Goal: Task Accomplishment & Management: Use online tool/utility

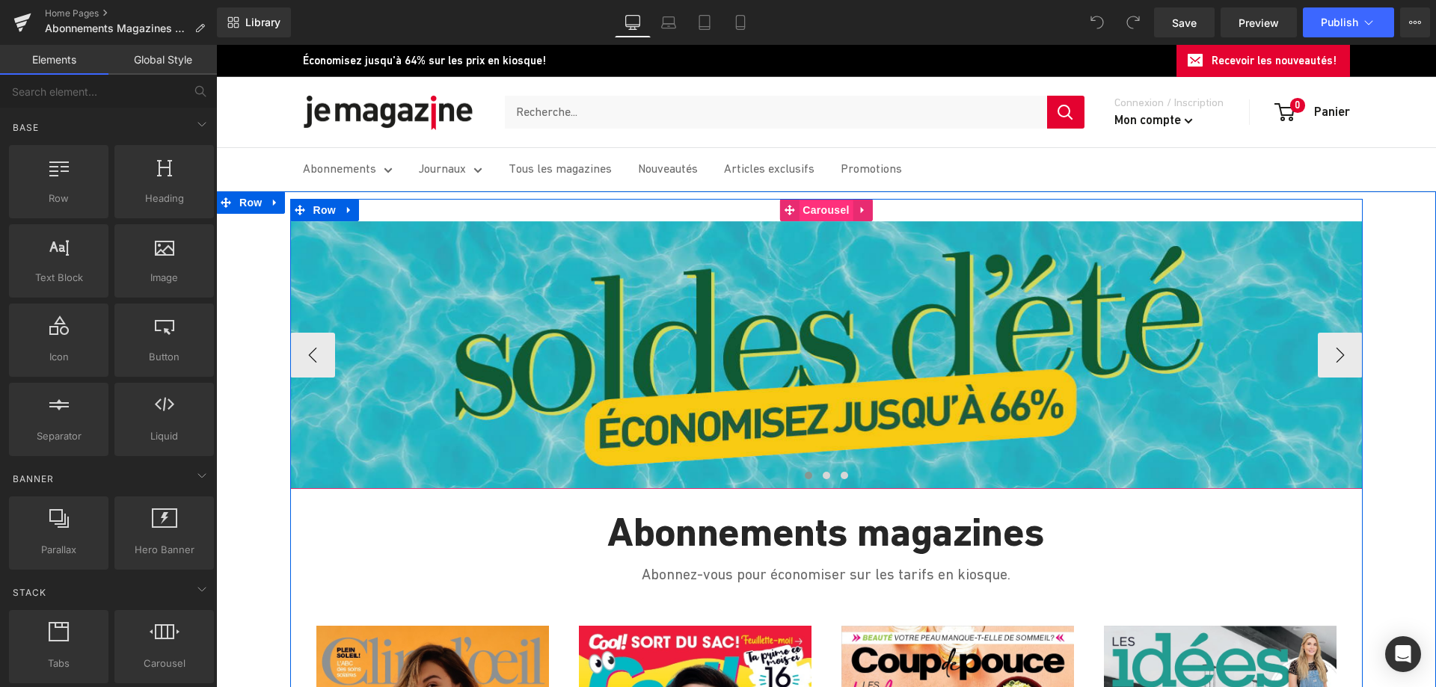
click at [830, 212] on span "Carousel" at bounding box center [826, 210] width 54 height 22
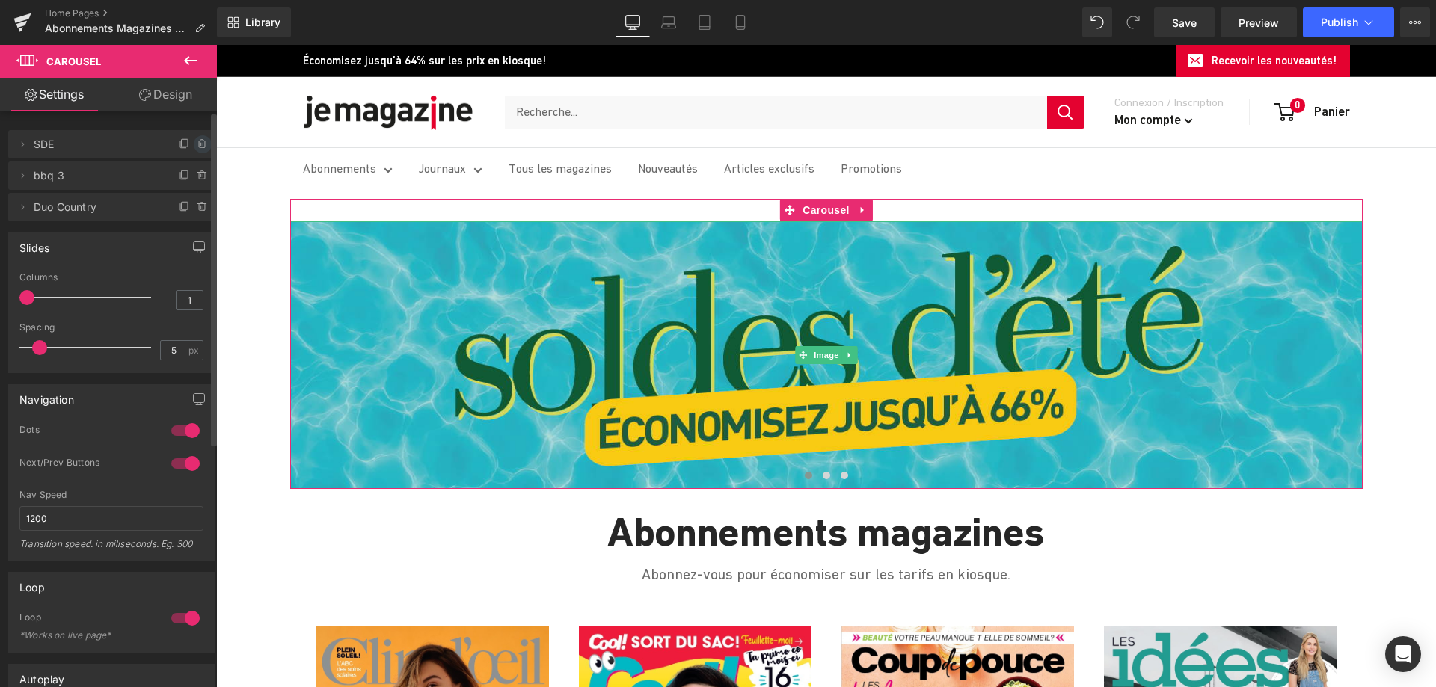
click at [197, 144] on icon at bounding box center [203, 144] width 12 height 12
click at [183, 145] on button "Delete" at bounding box center [186, 144] width 47 height 19
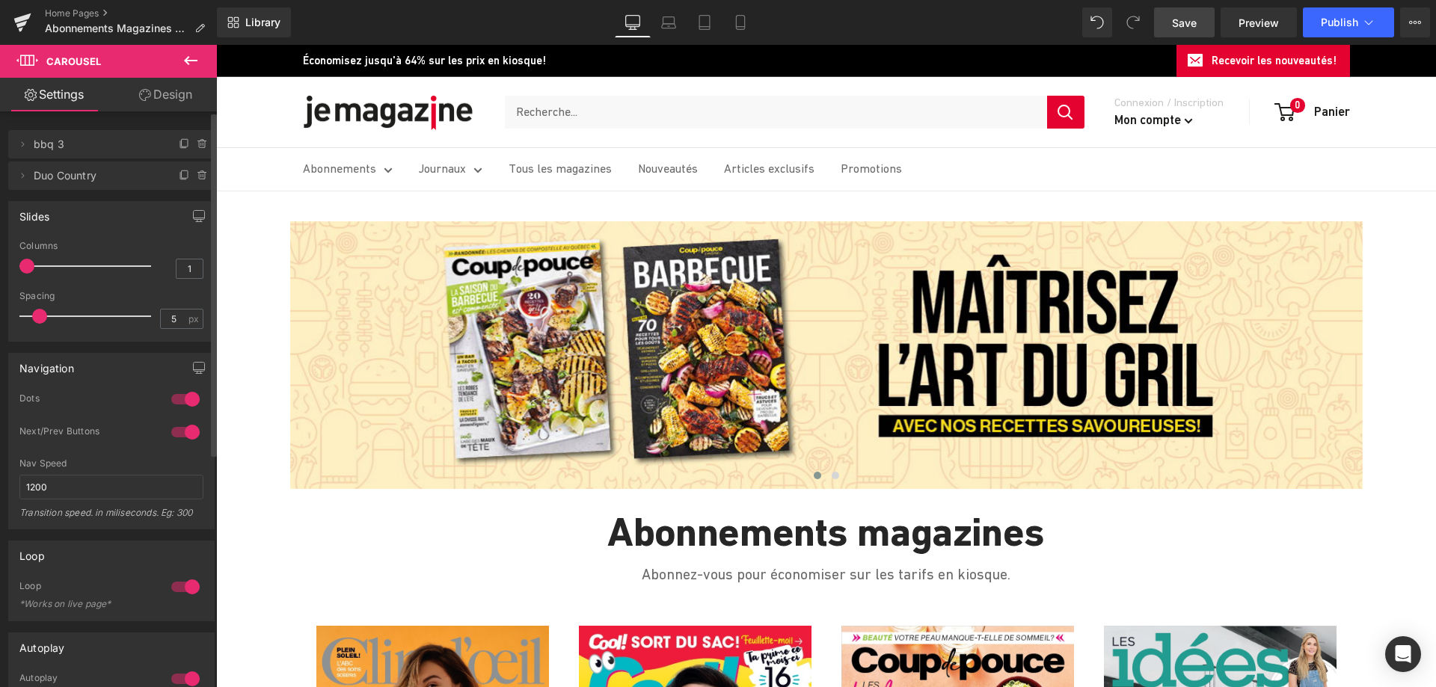
click at [1174, 28] on span "Save" at bounding box center [1184, 23] width 25 height 16
click at [675, 26] on icon at bounding box center [668, 22] width 15 height 15
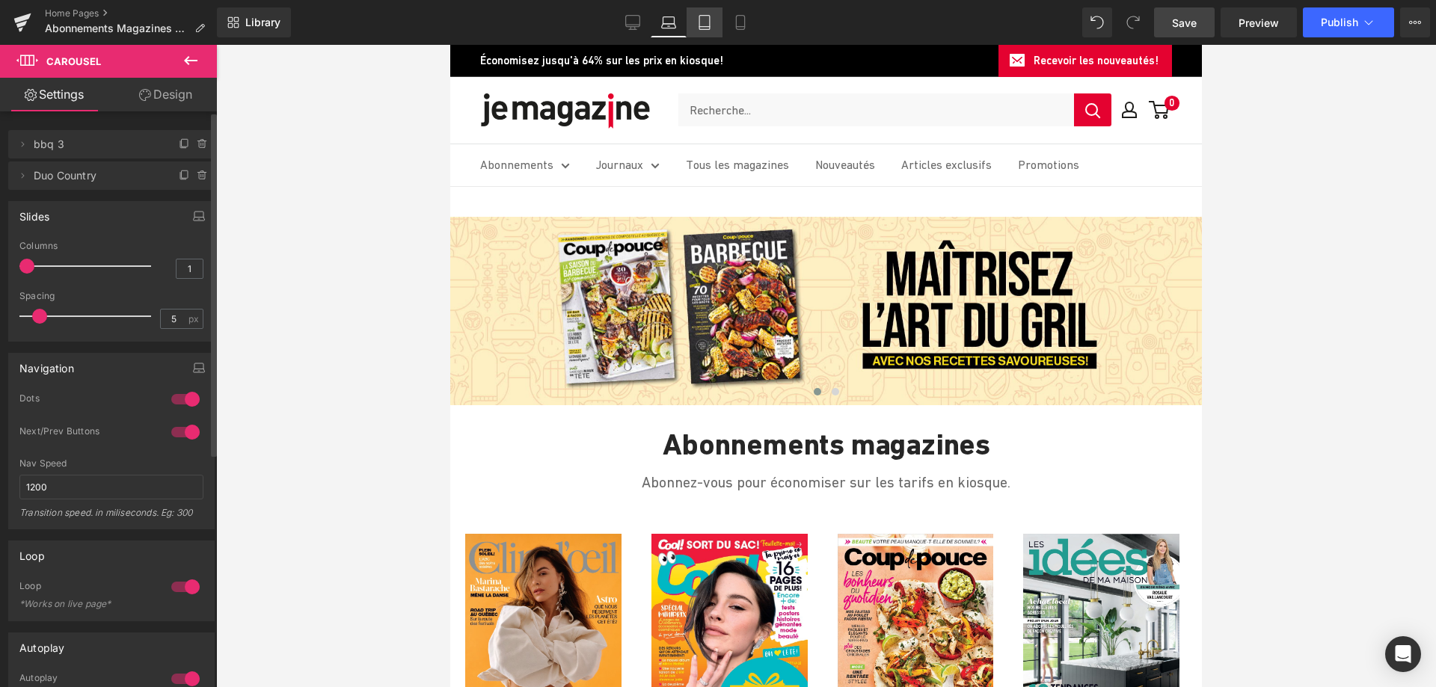
click at [713, 24] on link "Tablet" at bounding box center [705, 22] width 36 height 30
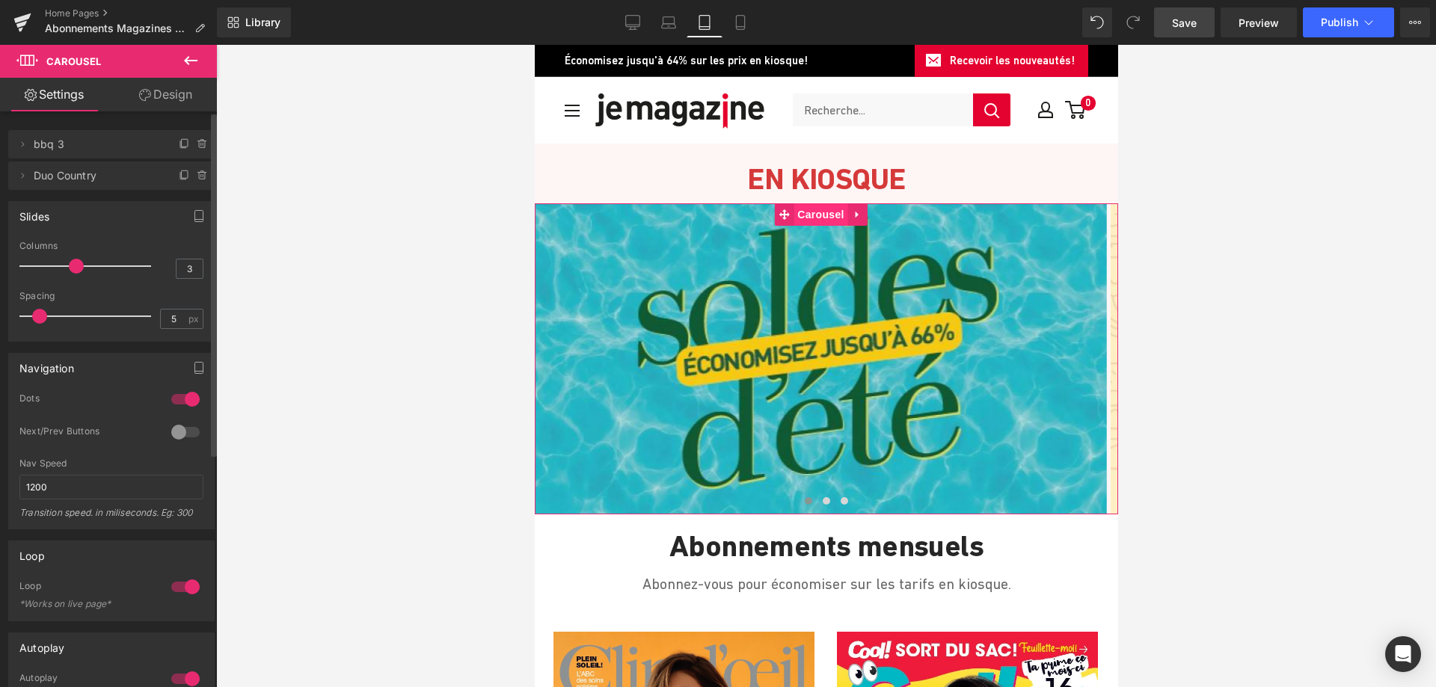
click at [817, 215] on span "Carousel" at bounding box center [820, 214] width 54 height 22
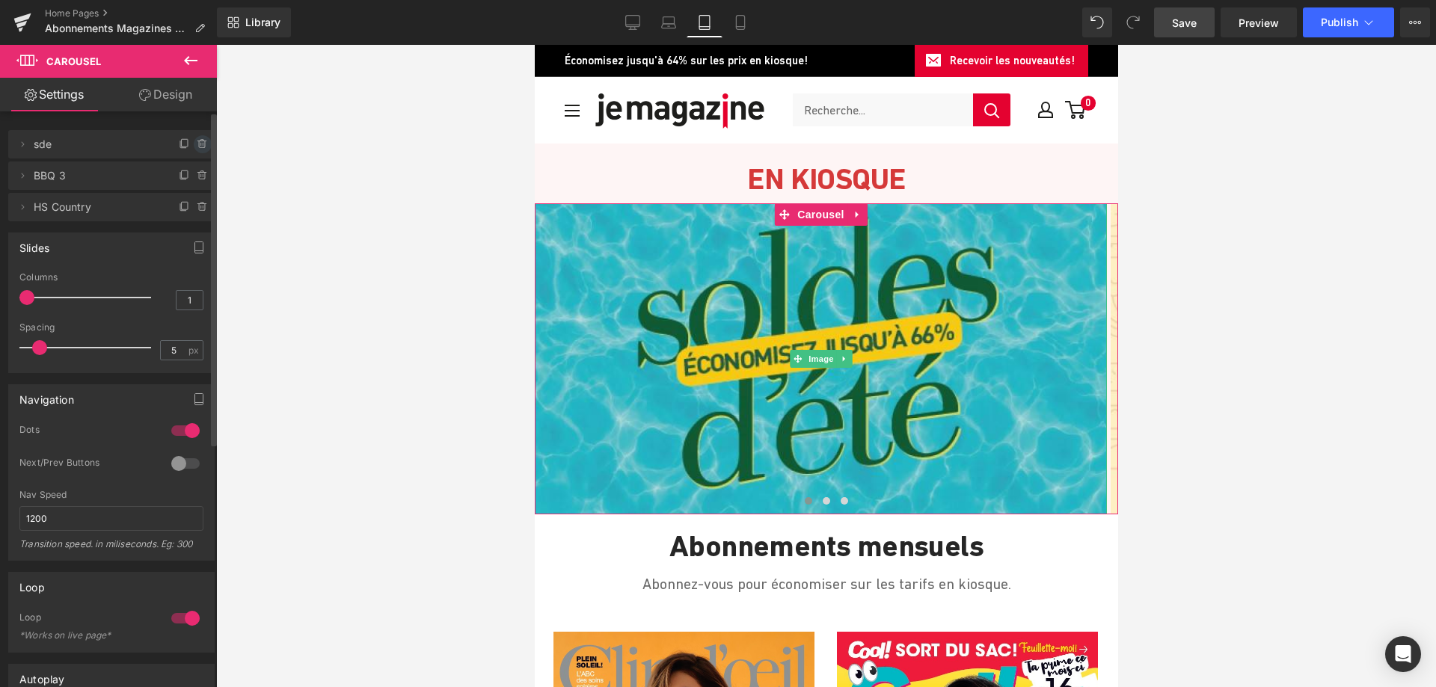
click at [198, 142] on icon at bounding box center [203, 144] width 12 height 12
click at [198, 142] on button "Delete" at bounding box center [186, 144] width 47 height 19
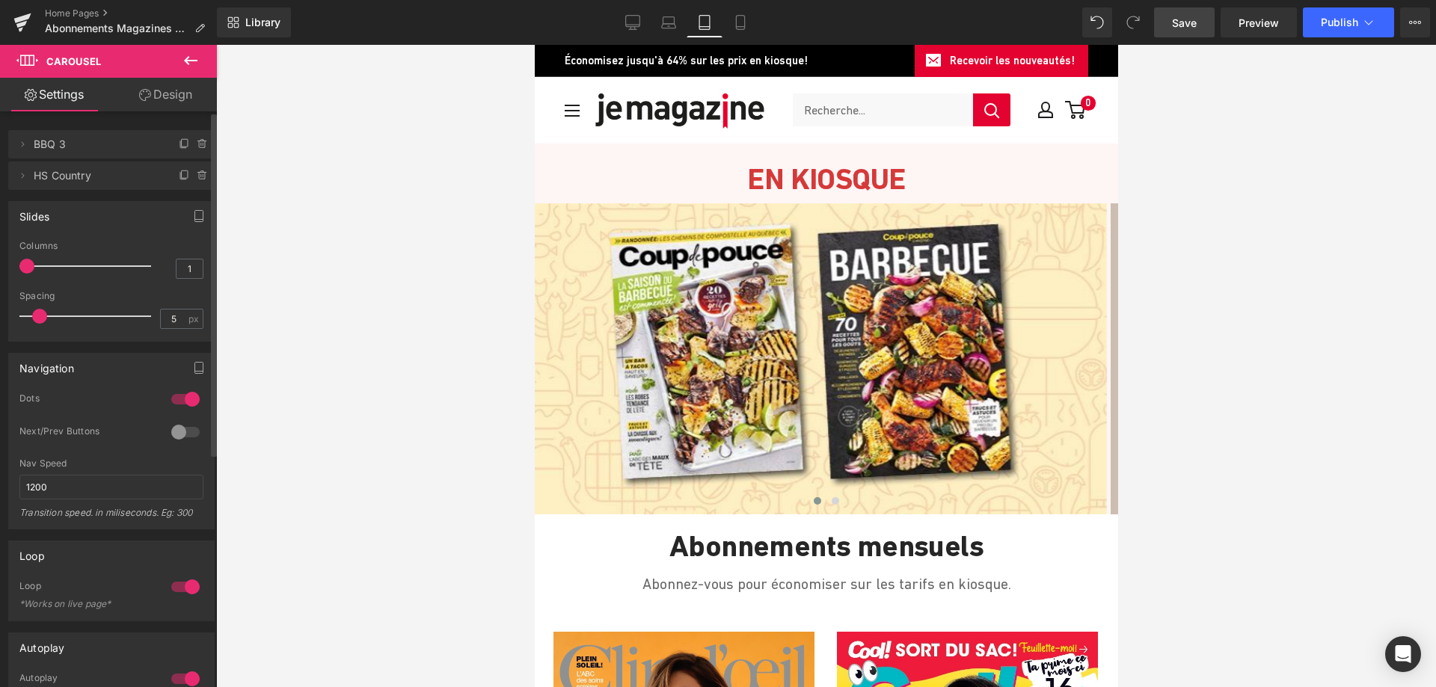
click at [1170, 28] on link "Save" at bounding box center [1184, 22] width 61 height 30
click at [744, 22] on icon at bounding box center [740, 22] width 15 height 15
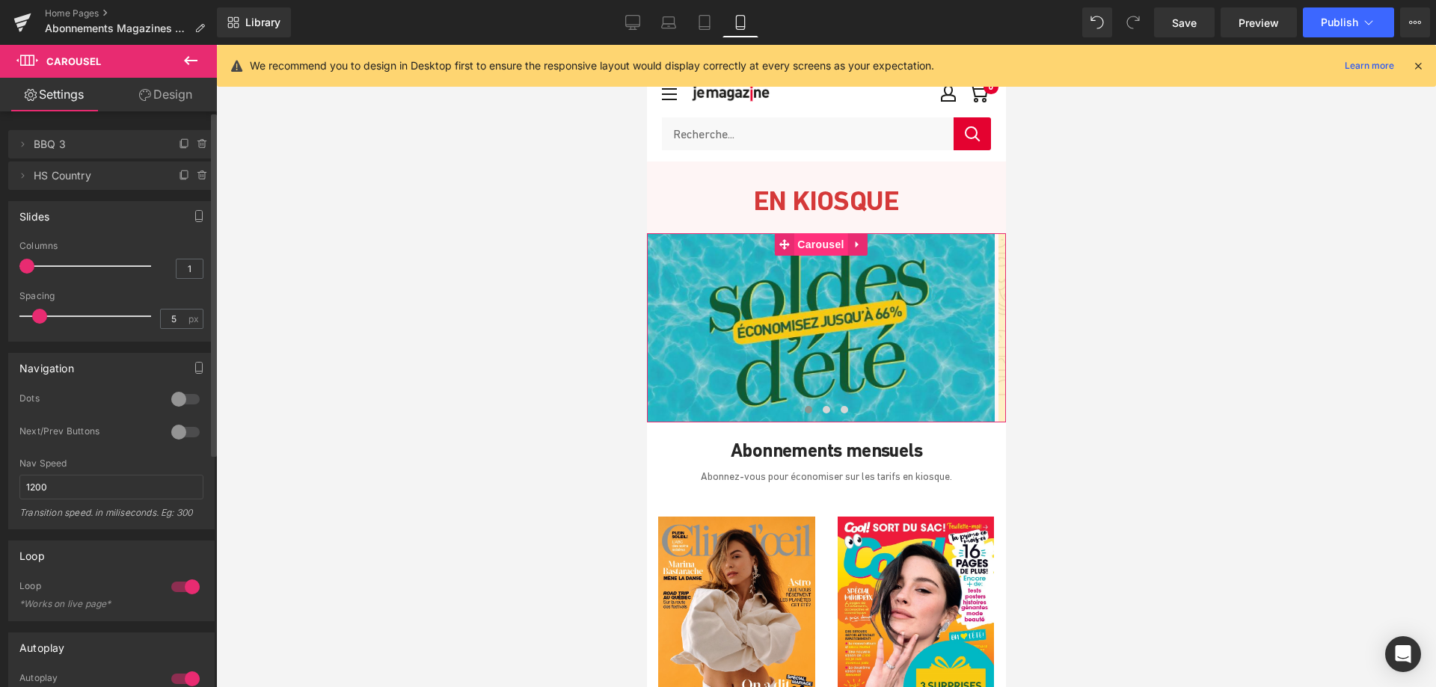
click at [821, 244] on span "Carousel" at bounding box center [820, 244] width 54 height 22
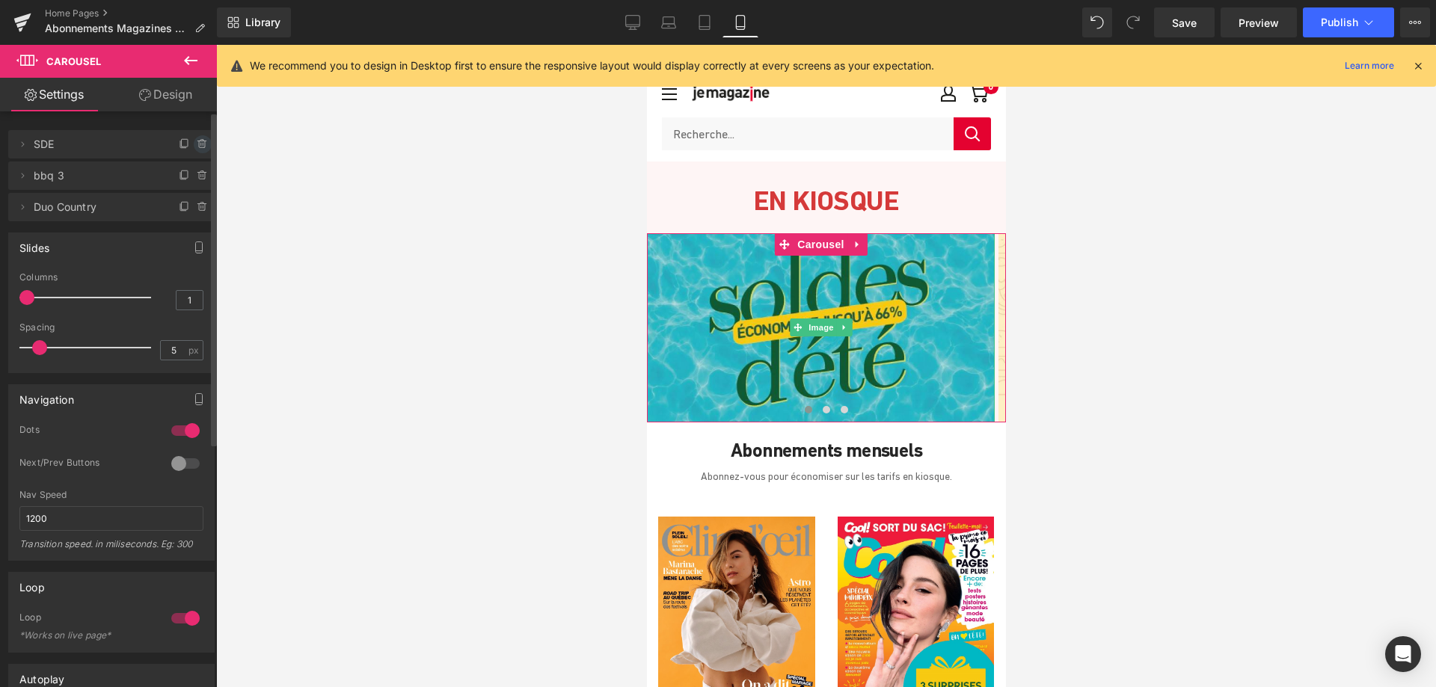
click at [199, 147] on icon at bounding box center [202, 144] width 6 height 7
click at [182, 147] on button "Delete" at bounding box center [186, 144] width 47 height 19
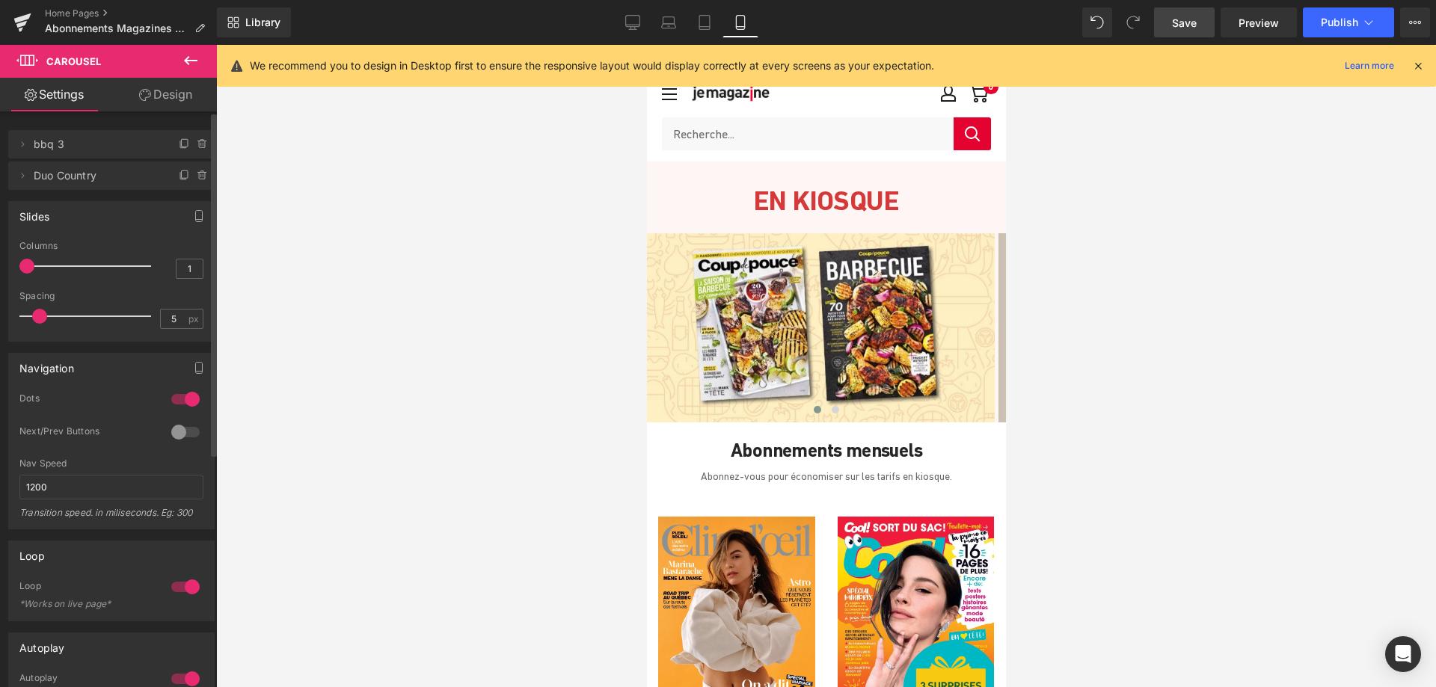
click at [1183, 23] on span "Save" at bounding box center [1184, 23] width 25 height 16
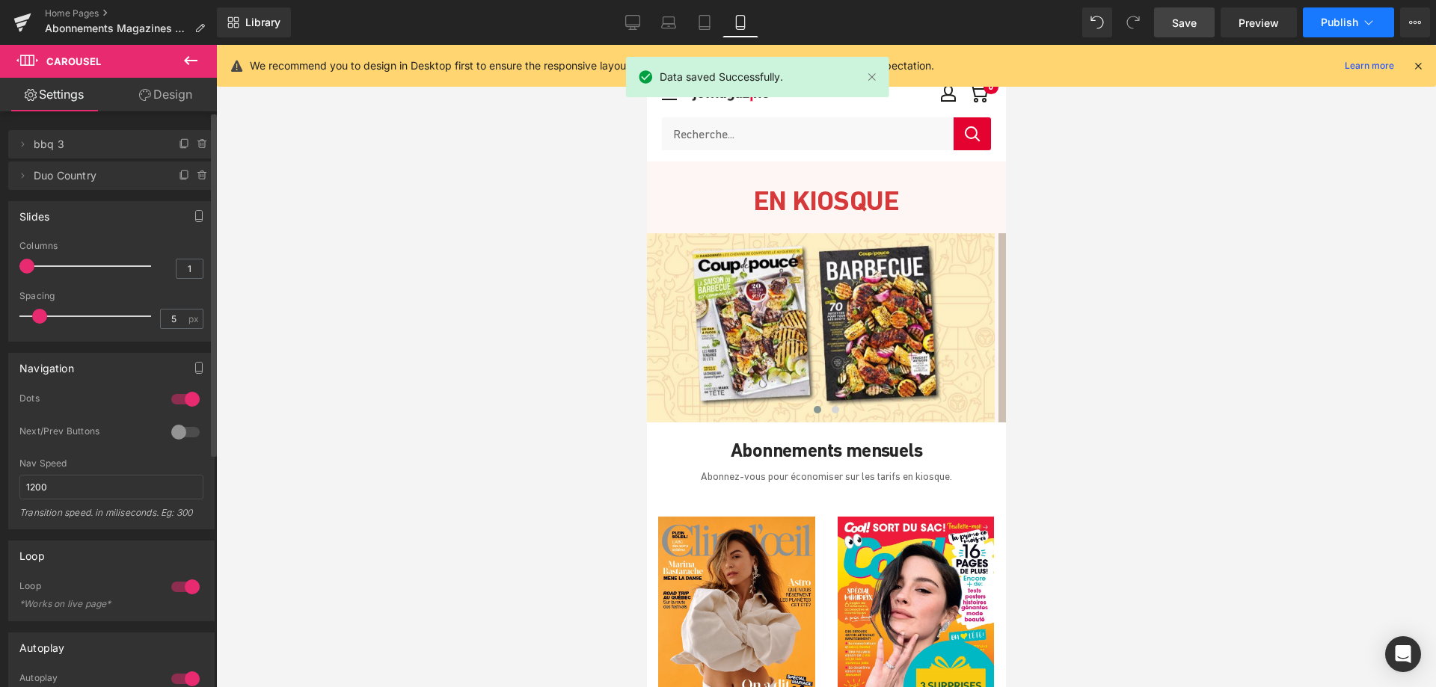
click at [1338, 31] on button "Publish" at bounding box center [1348, 22] width 91 height 30
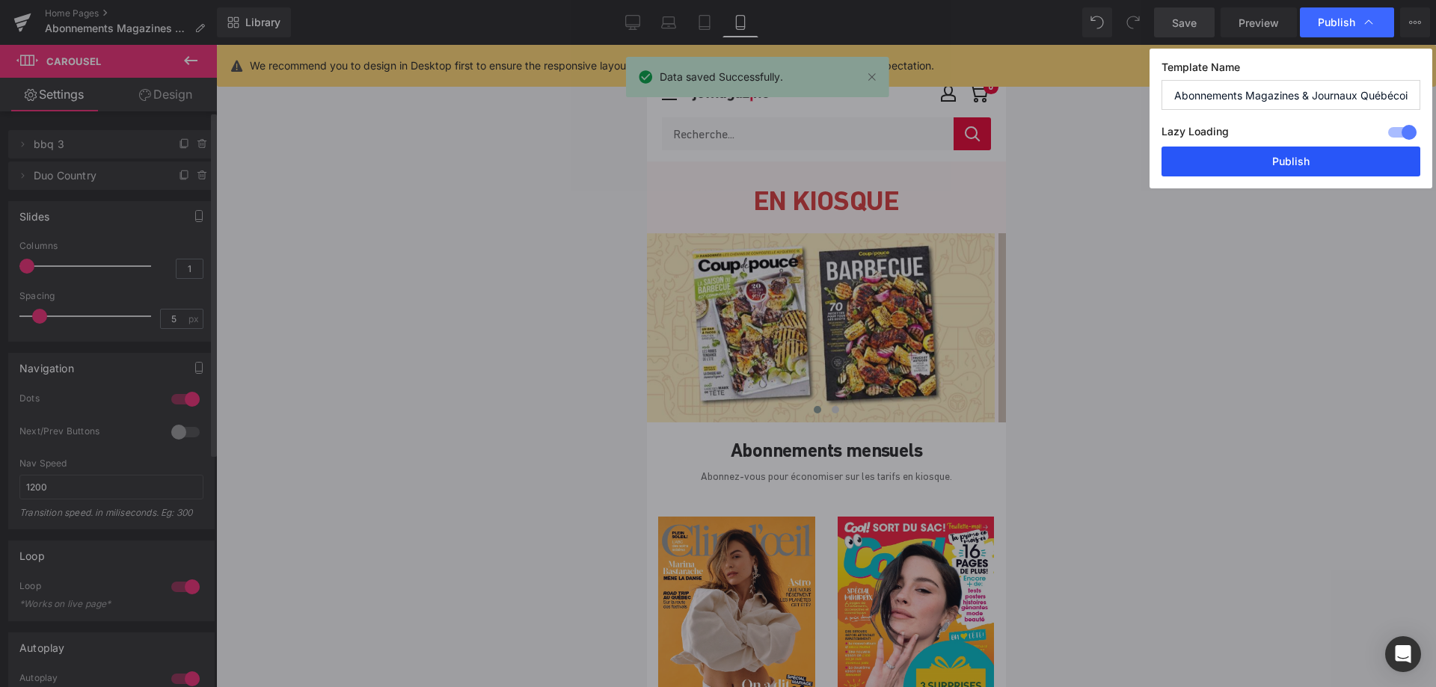
click at [1317, 163] on button "Publish" at bounding box center [1291, 162] width 259 height 30
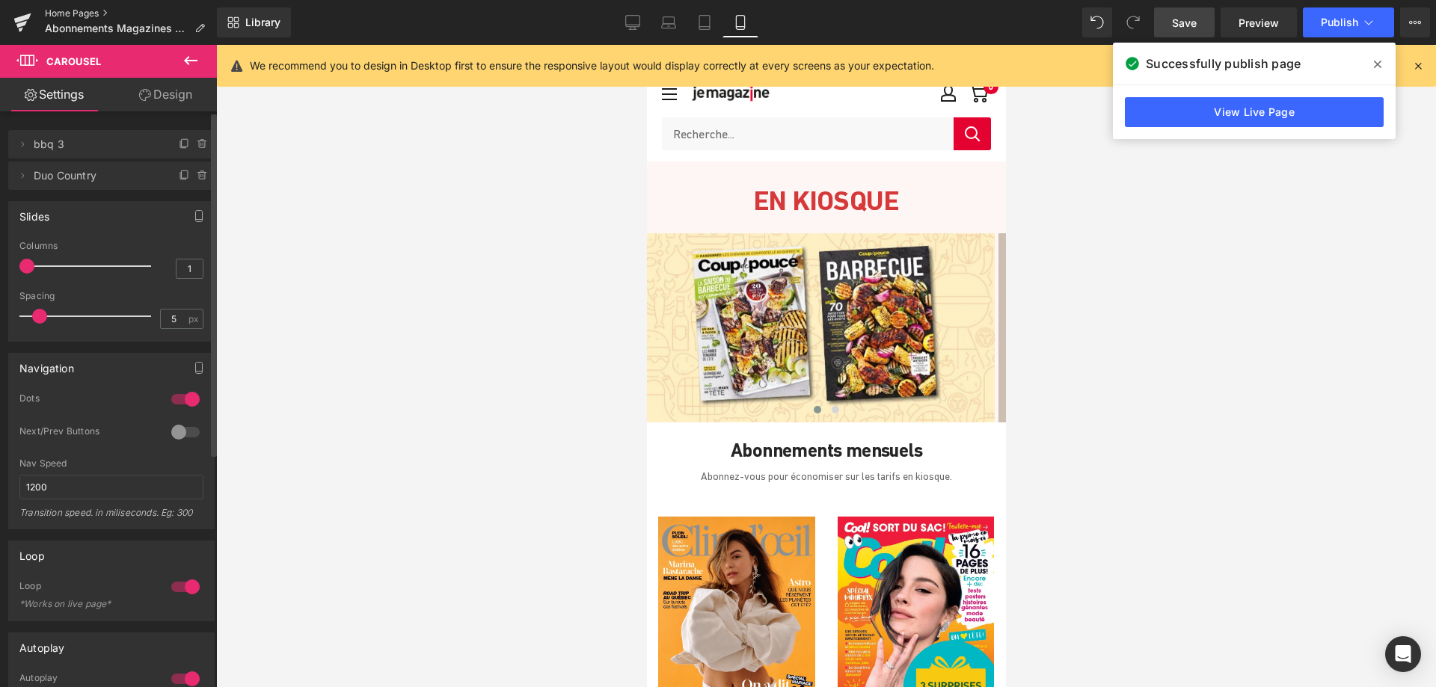
click at [96, 10] on link "Home Pages" at bounding box center [131, 13] width 172 height 12
